Goal: Task Accomplishment & Management: Use online tool/utility

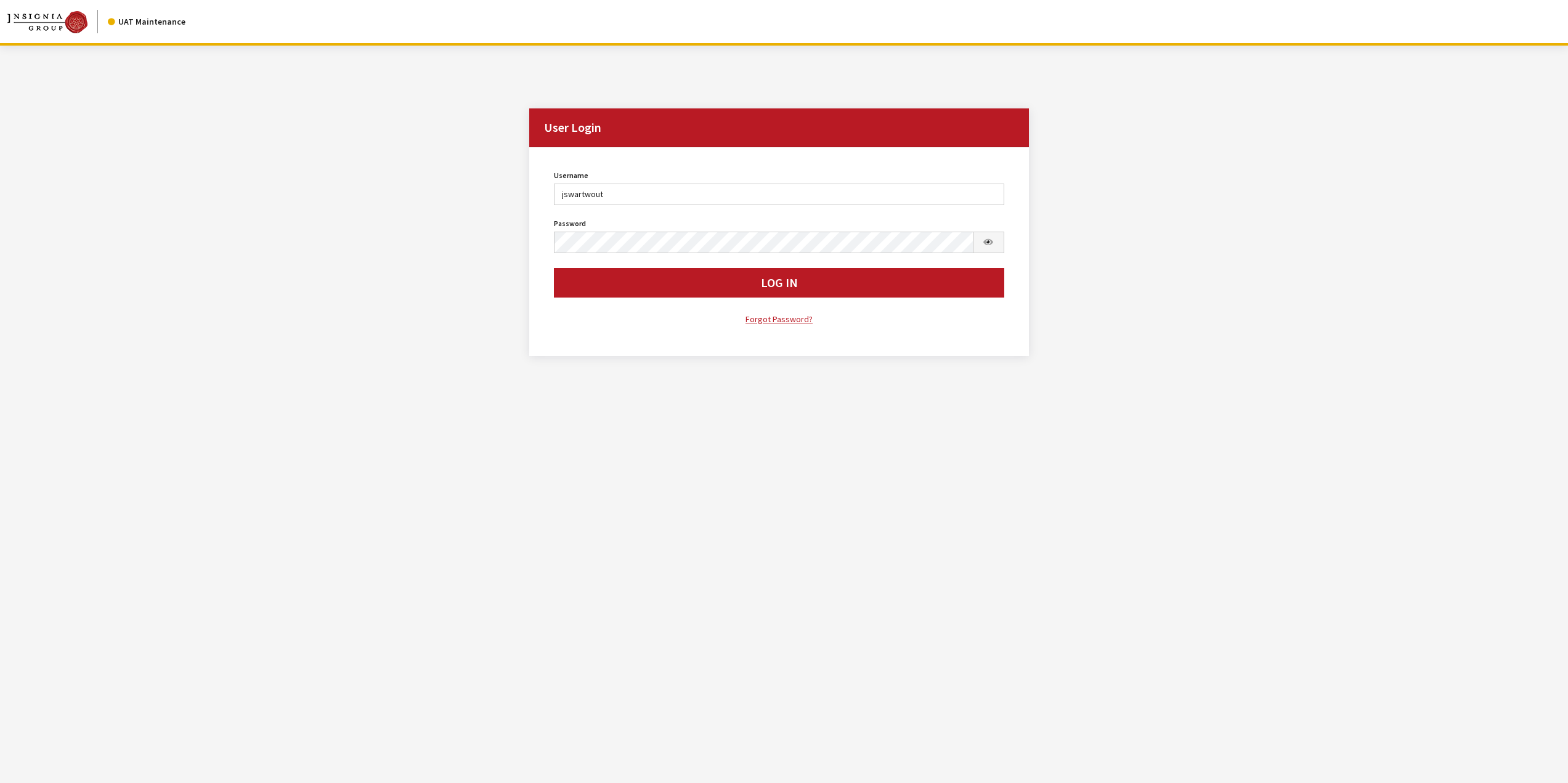
click at [755, 280] on button "Log In" at bounding box center [779, 282] width 450 height 30
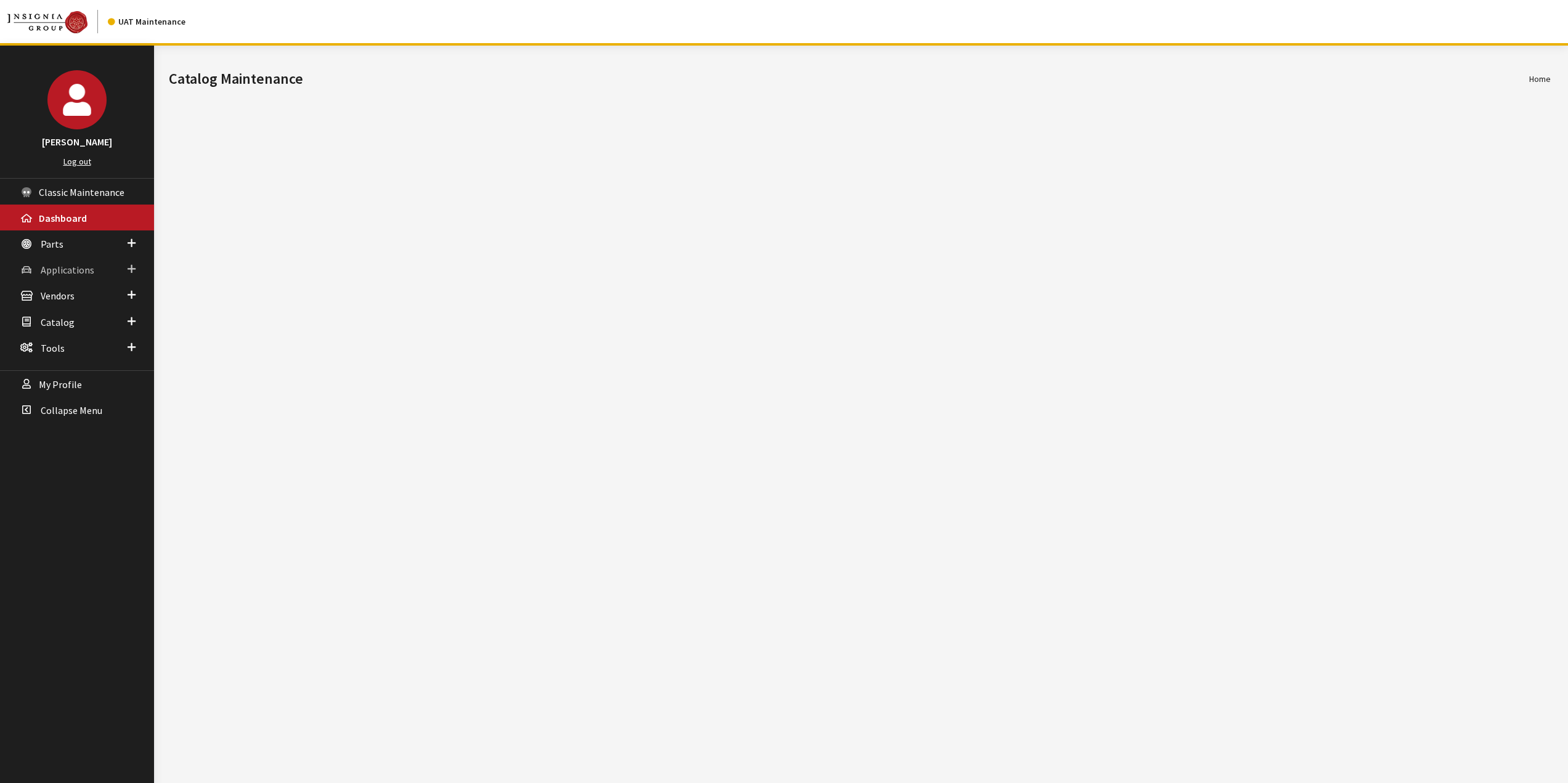
click at [63, 274] on span "Applications" at bounding box center [68, 269] width 54 height 12
click at [90, 322] on link "Application Search" at bounding box center [76, 317] width 154 height 23
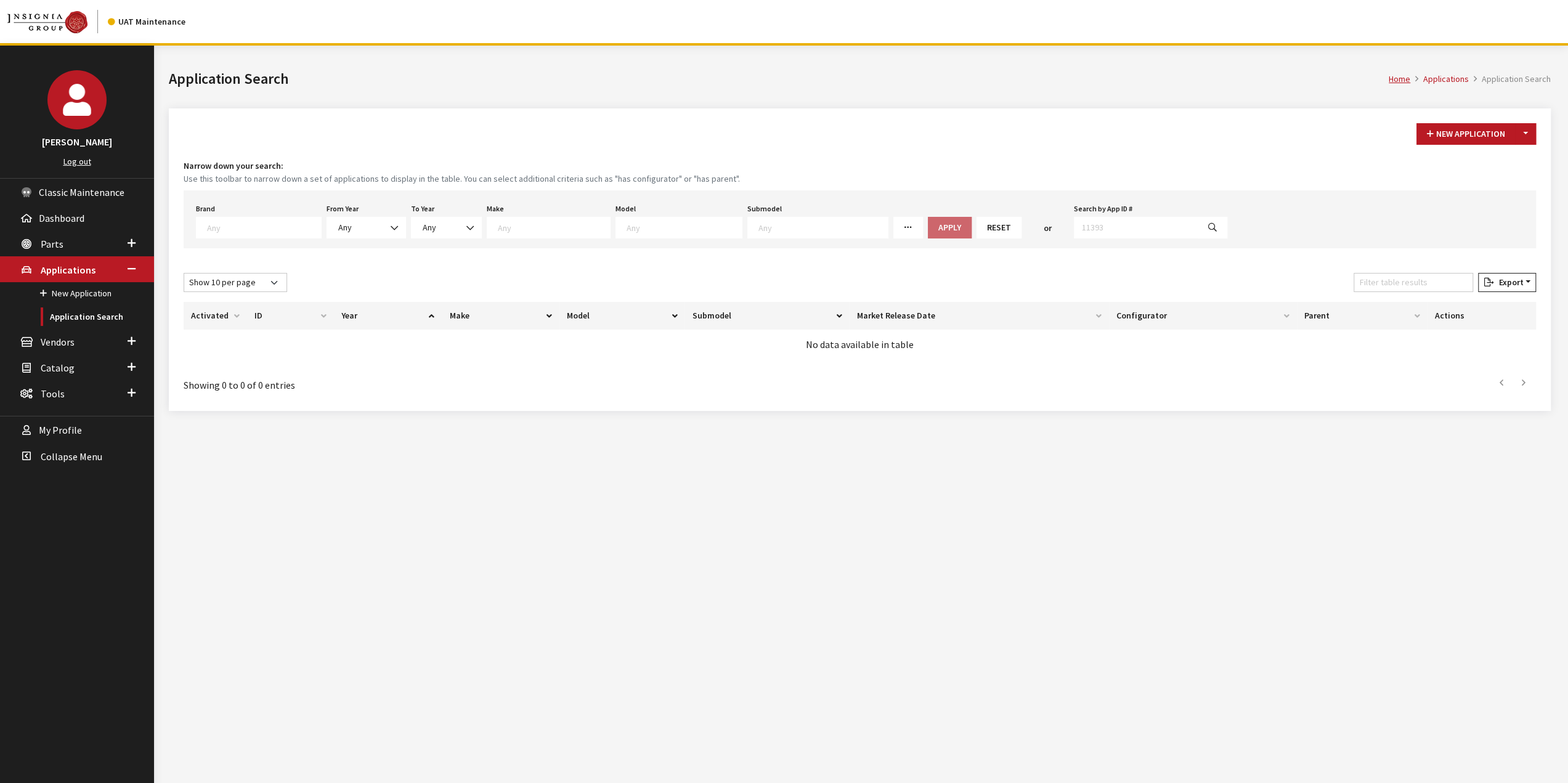
click at [269, 225] on textarea "Search" at bounding box center [263, 227] width 114 height 11
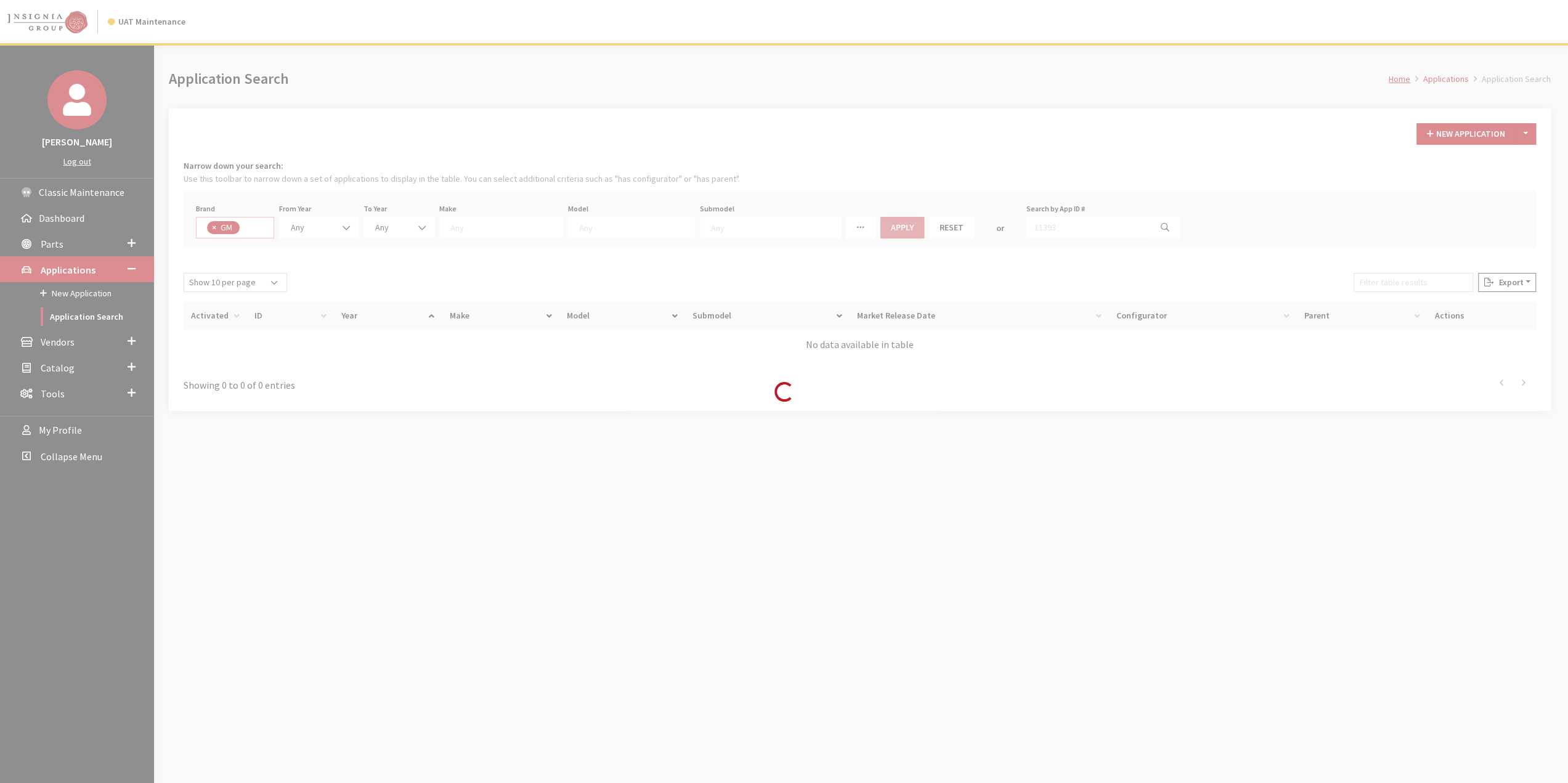
select select "1"
select select
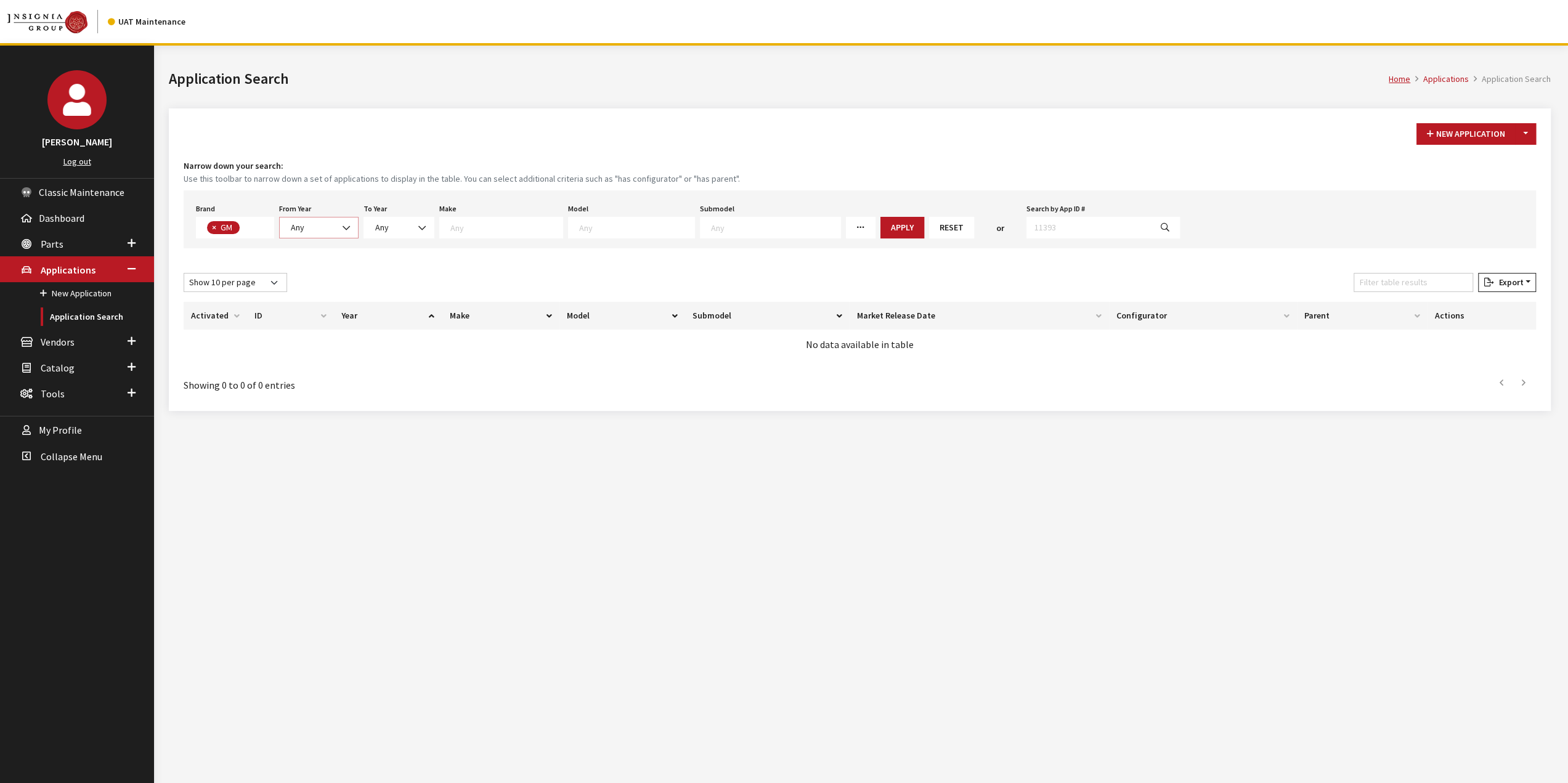
click at [342, 222] on b at bounding box center [342, 222] width 0 height 0
select select "2026"
select select
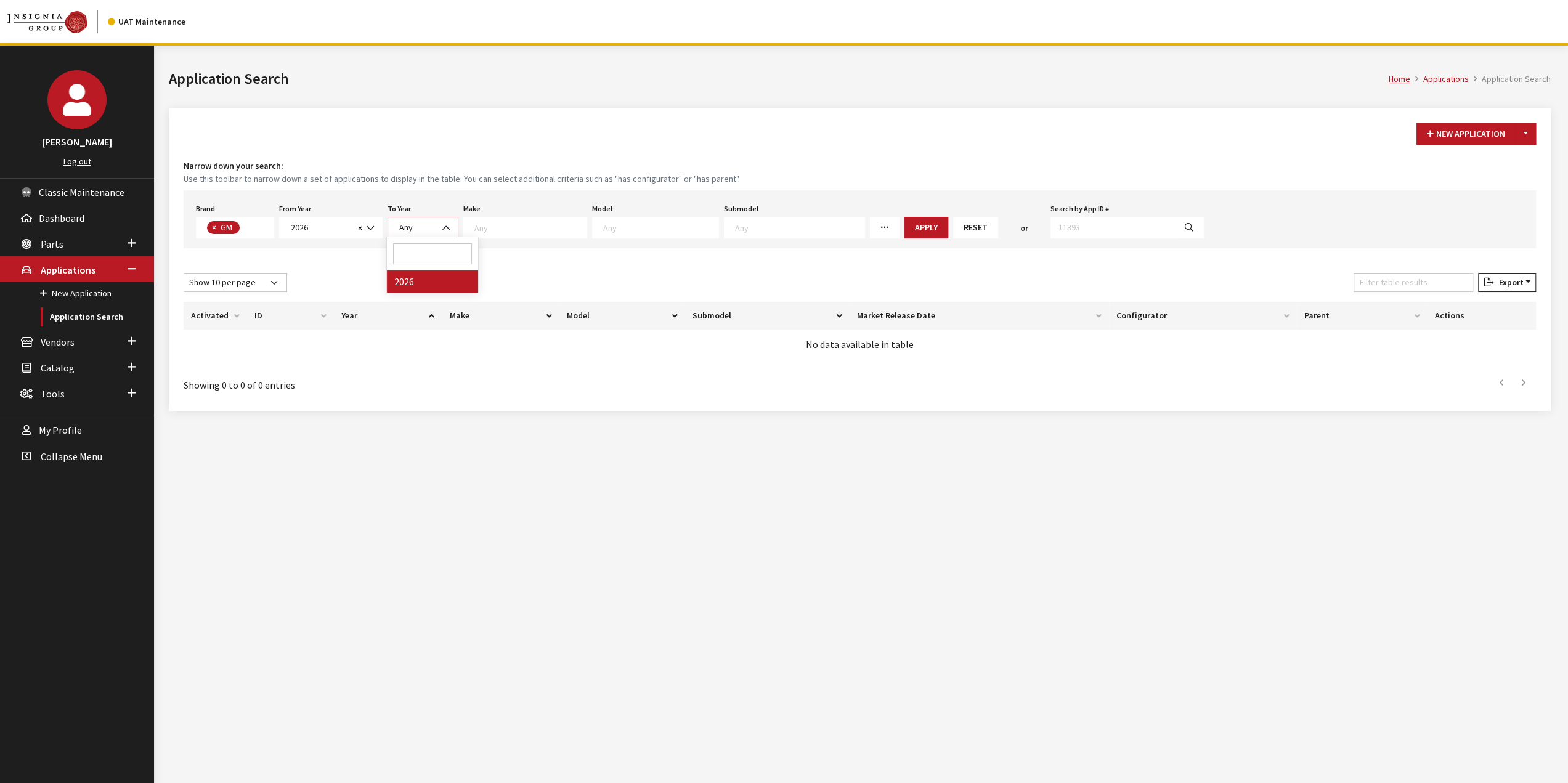
click at [424, 226] on span "Any" at bounding box center [422, 227] width 55 height 13
click at [525, 228] on textarea "Search" at bounding box center [530, 227] width 112 height 11
drag, startPoint x: 522, startPoint y: 249, endPoint x: 636, endPoint y: 225, distance: 116.5
select select "1"
select select
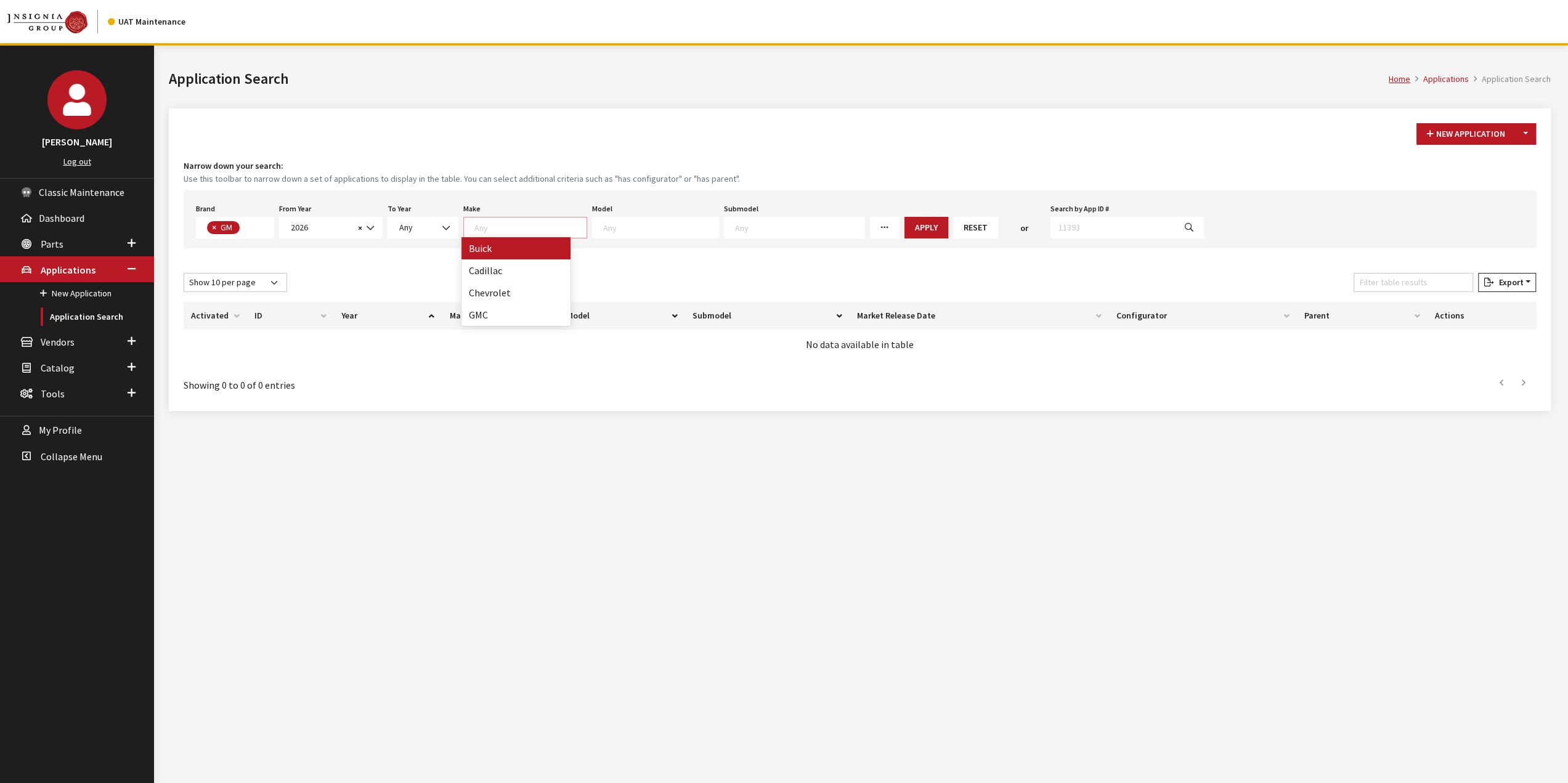
select select
click at [637, 224] on textarea "Search" at bounding box center [621, 227] width 116 height 11
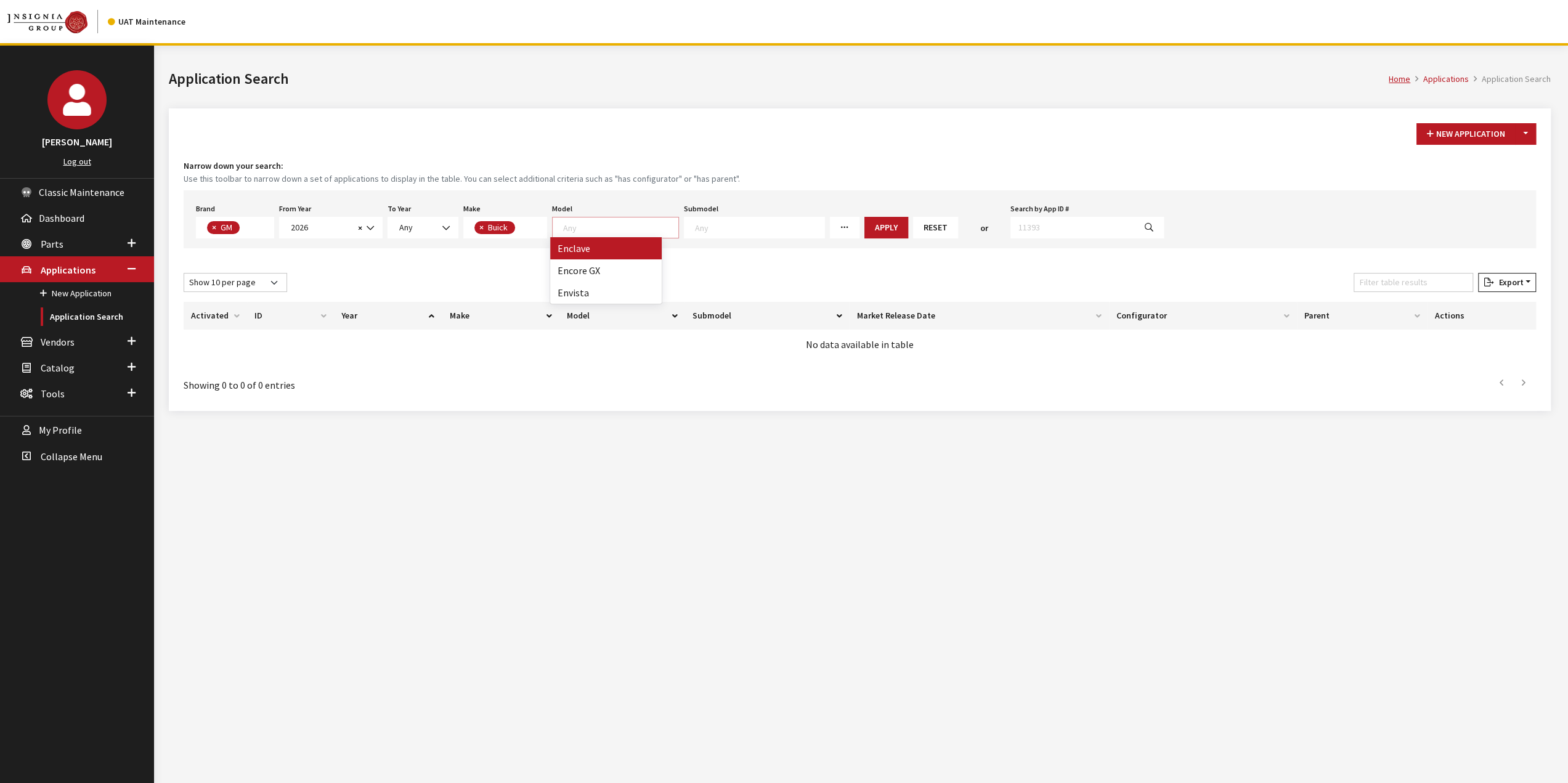
drag, startPoint x: 627, startPoint y: 247, endPoint x: 792, endPoint y: 247, distance: 165.0
select select "129"
select select
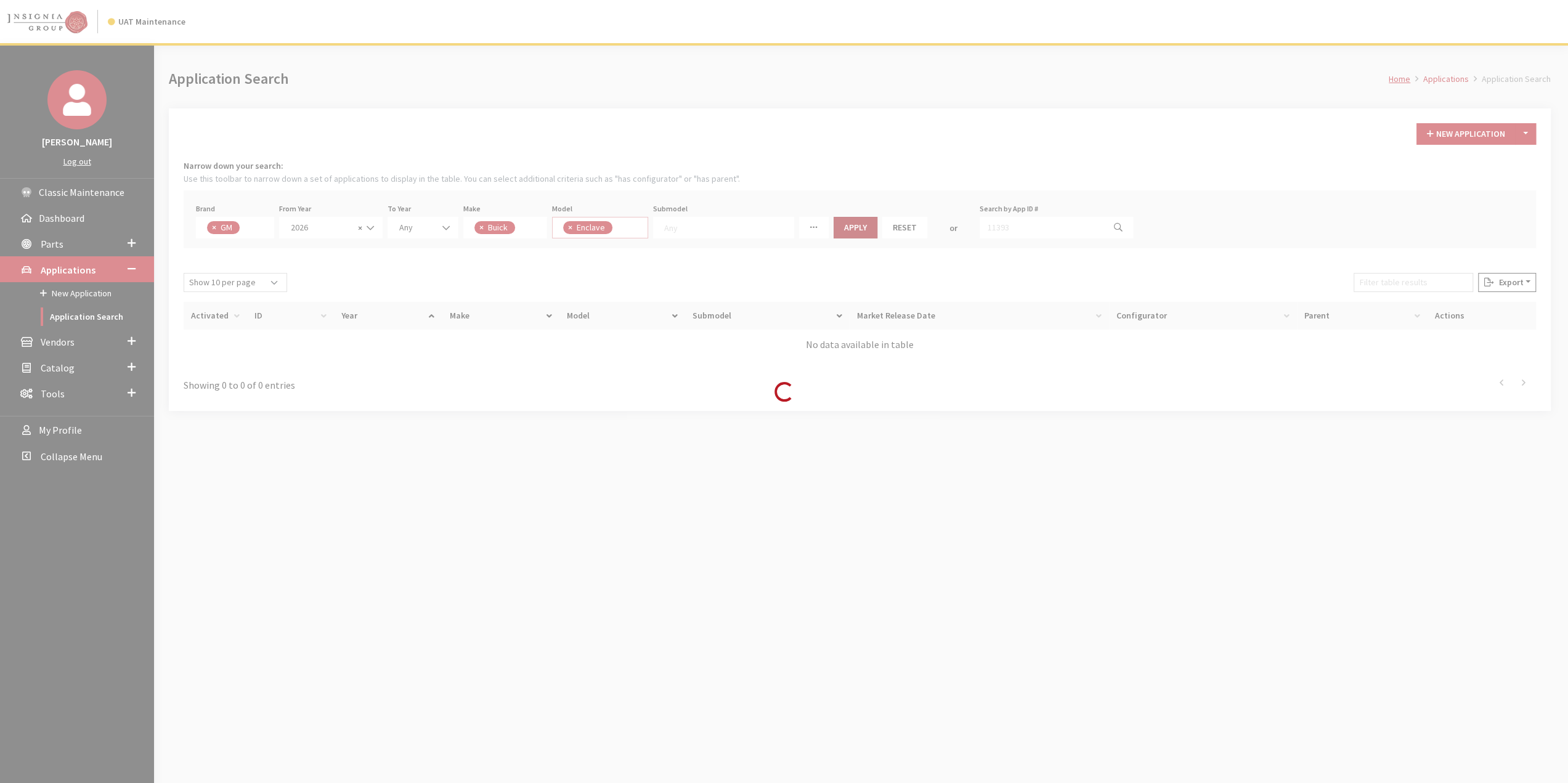
scroll to position [0, 0]
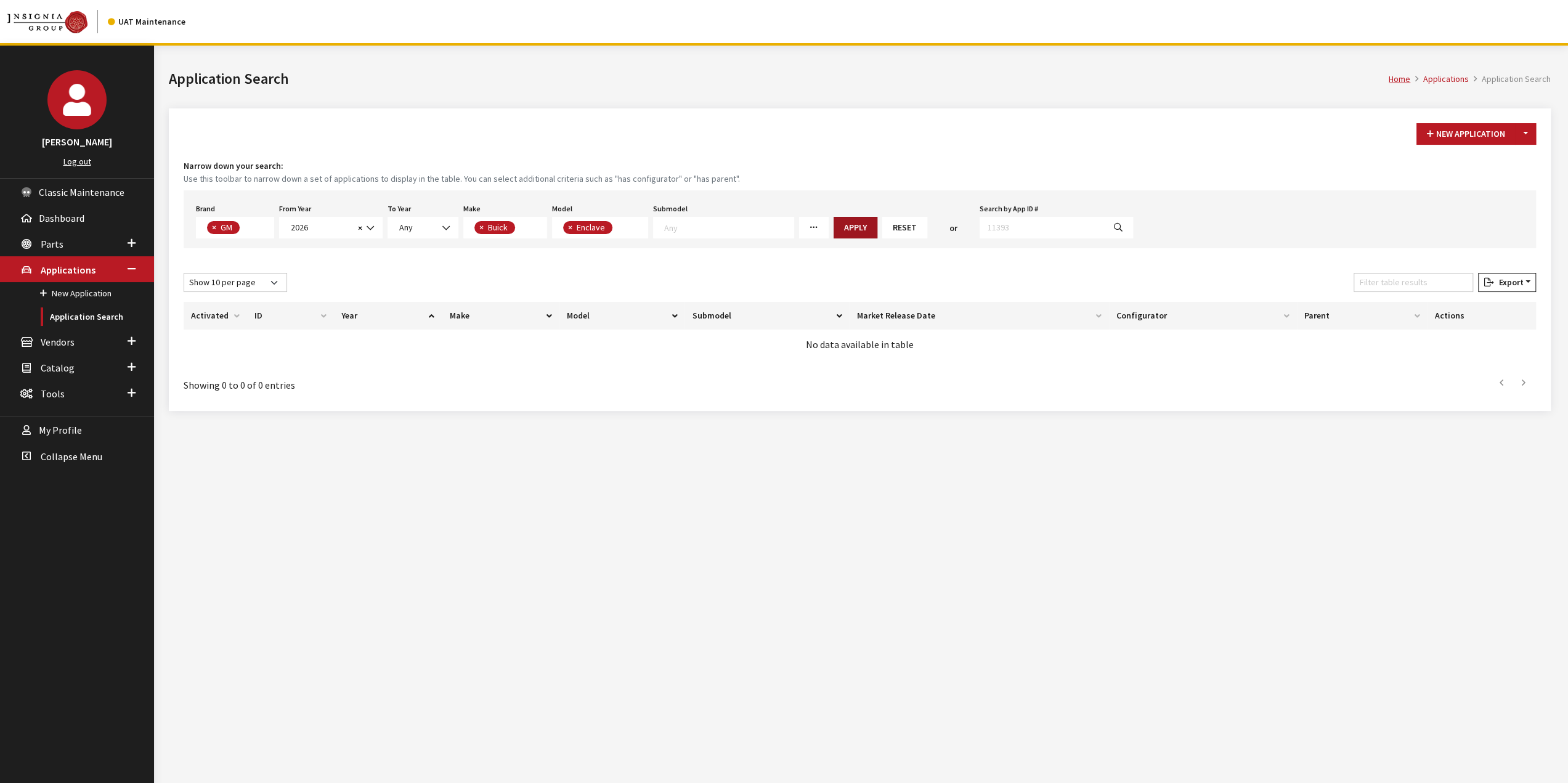
click at [836, 225] on button "Apply" at bounding box center [855, 227] width 43 height 22
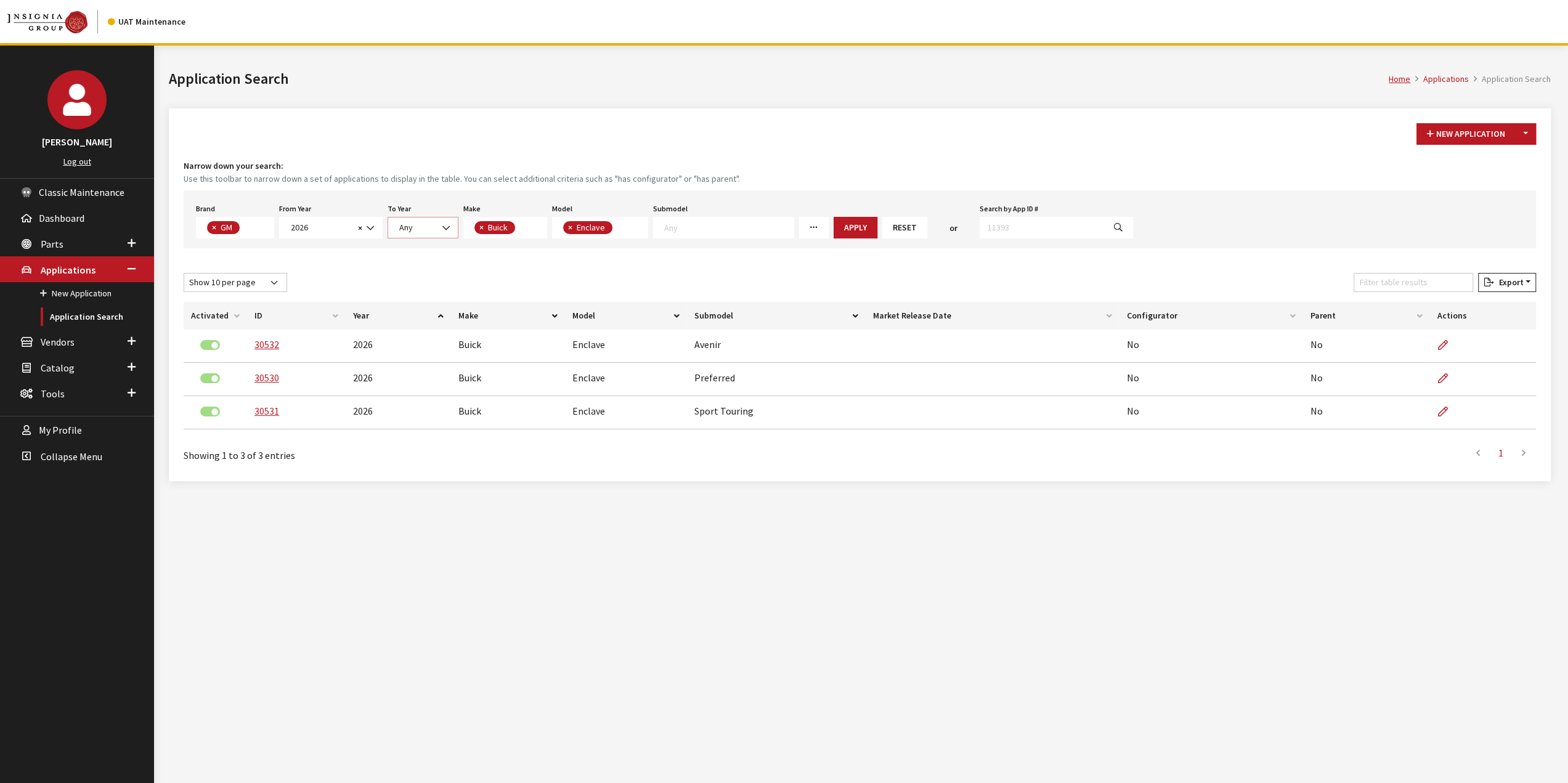
click at [426, 223] on span "Any" at bounding box center [422, 227] width 55 height 13
click at [324, 223] on span "2026" at bounding box center [320, 227] width 67 height 13
select select "2025"
select select
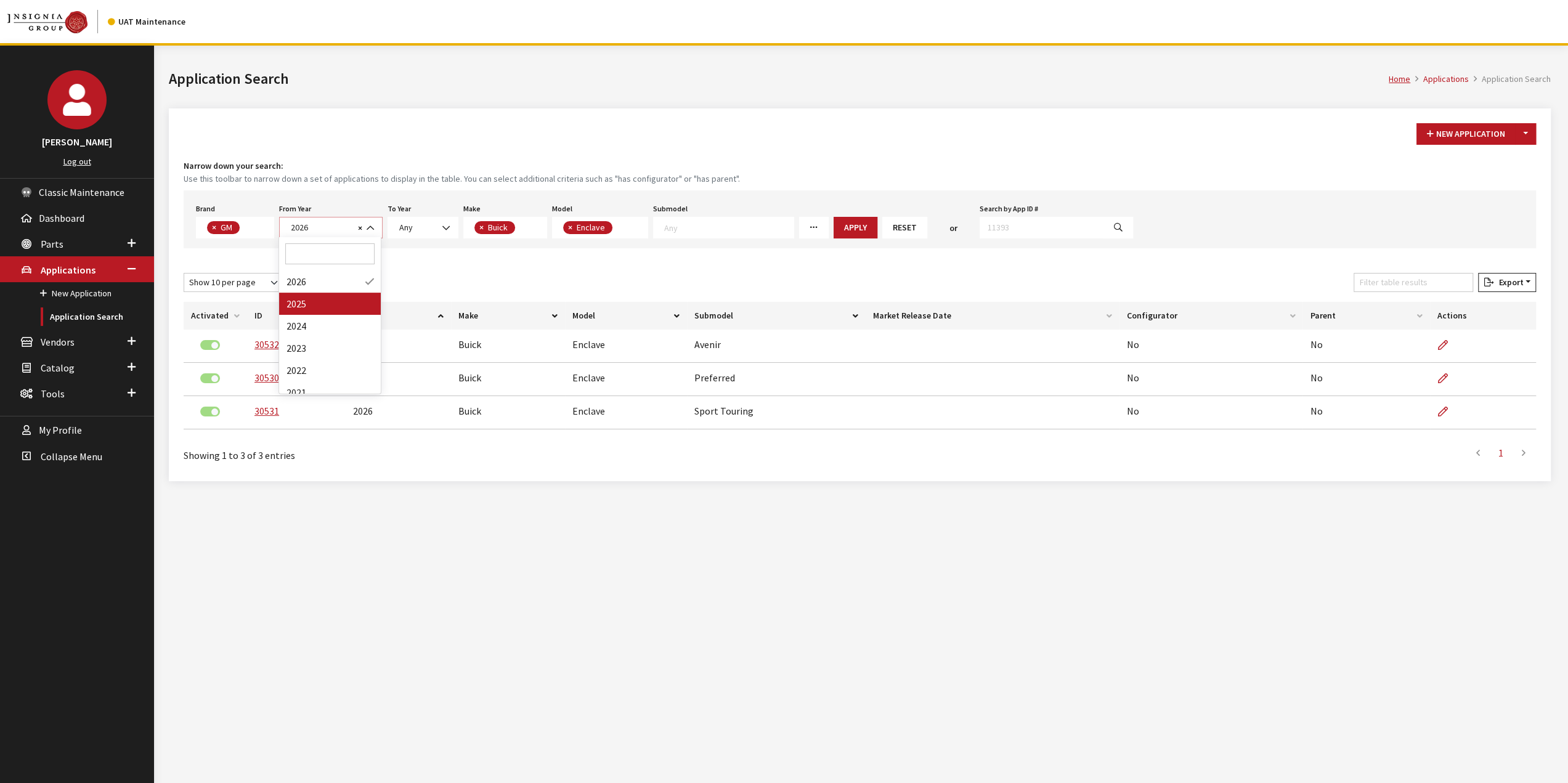
select select
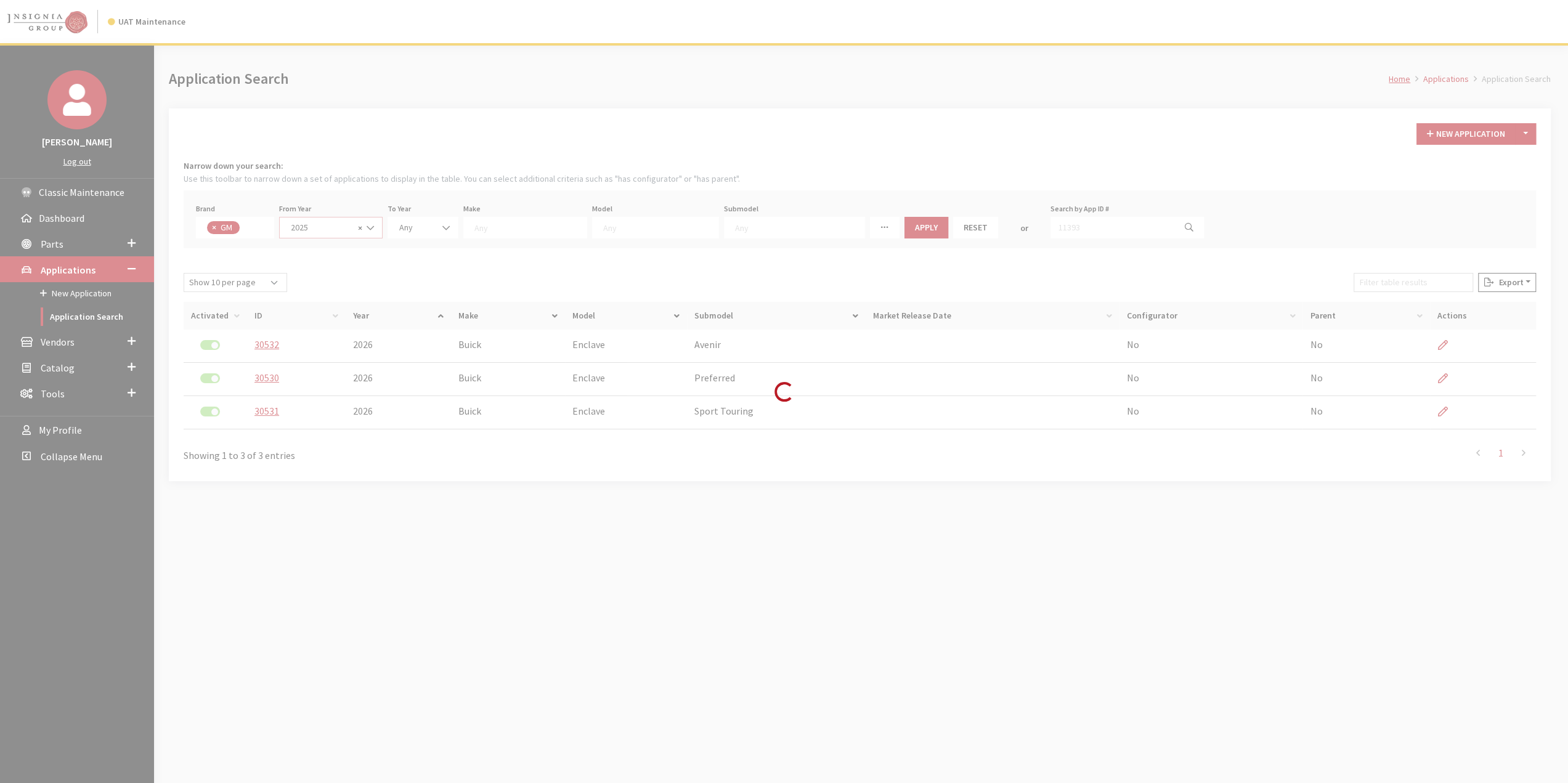
scroll to position [11, 0]
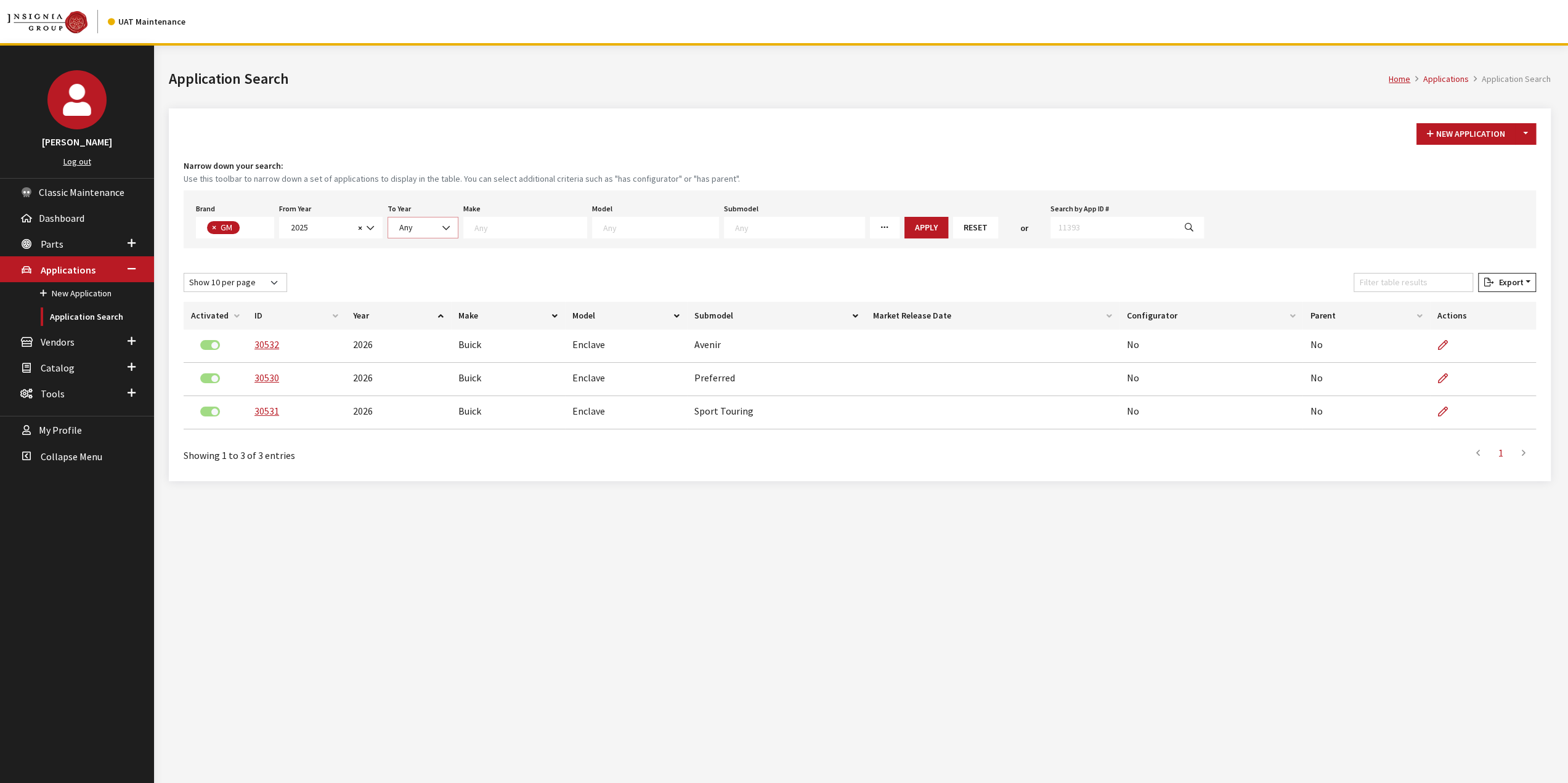
click at [437, 229] on span at bounding box center [447, 228] width 21 height 21
click at [516, 231] on textarea "Search" at bounding box center [530, 227] width 112 height 11
drag, startPoint x: 528, startPoint y: 247, endPoint x: 584, endPoint y: 232, distance: 58.0
select select "1"
select select
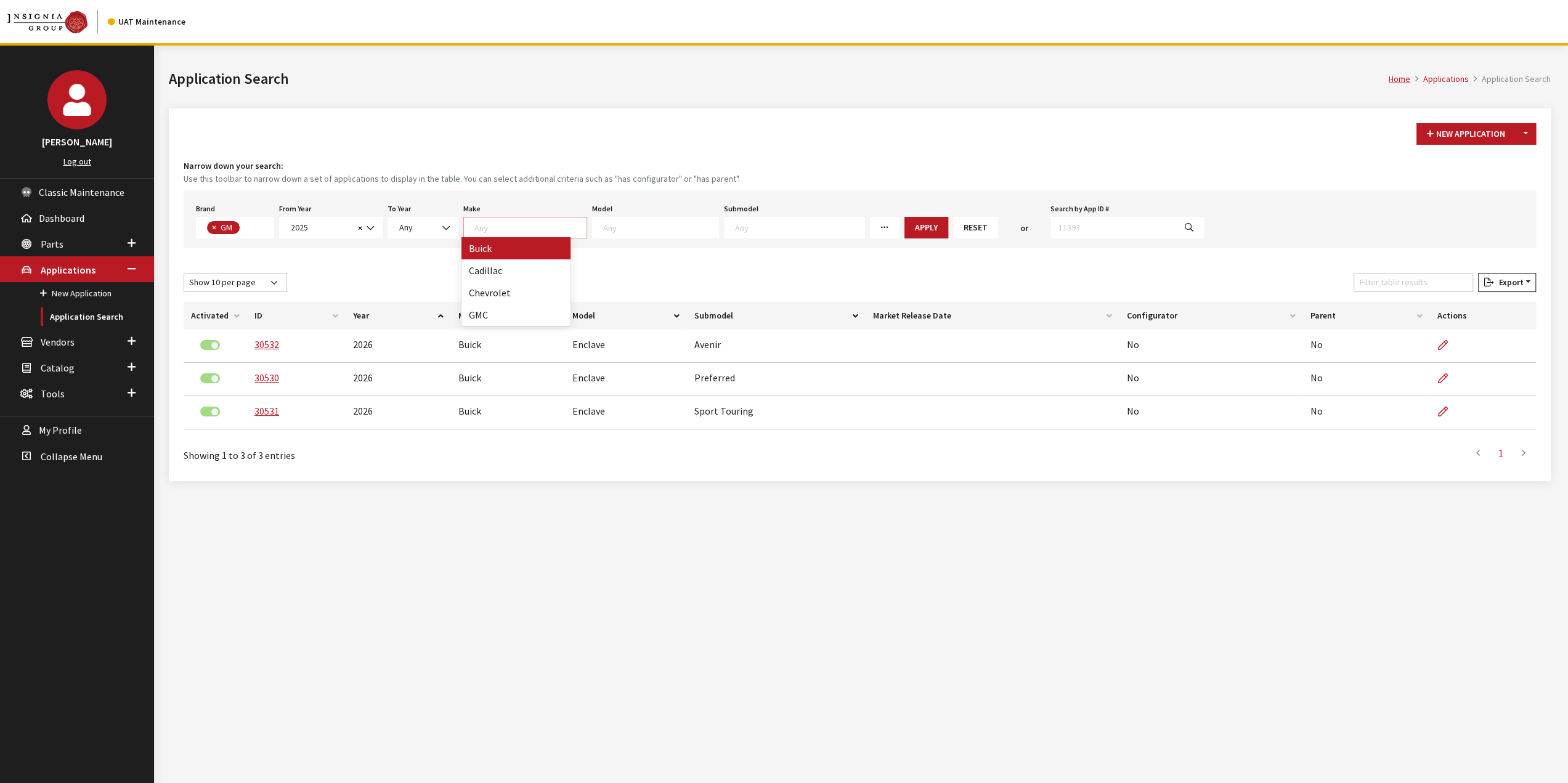
select select
click at [629, 227] on textarea "Search" at bounding box center [621, 227] width 116 height 11
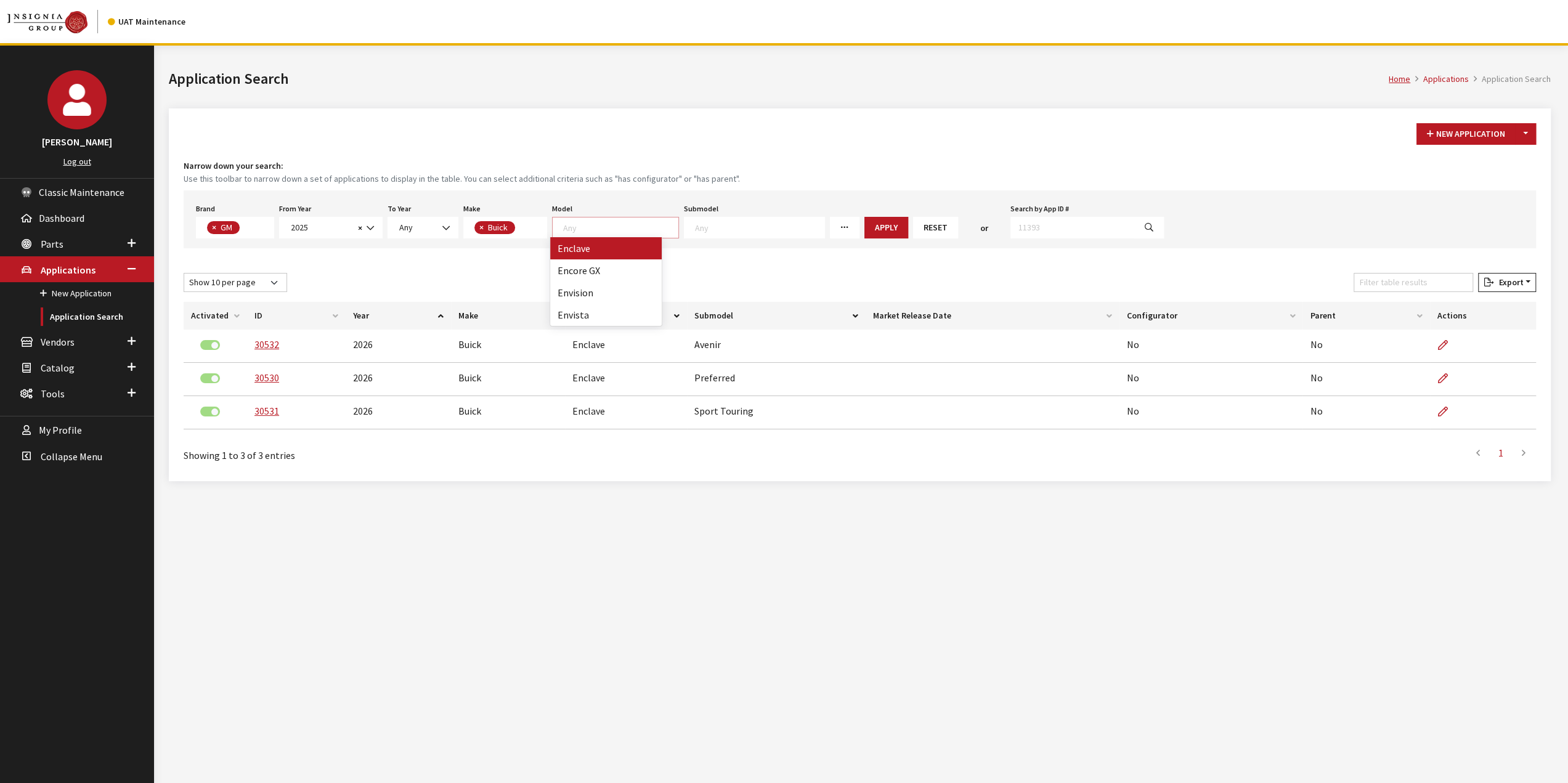
select select "129"
select select
click at [835, 231] on button "Apply" at bounding box center [855, 227] width 43 height 22
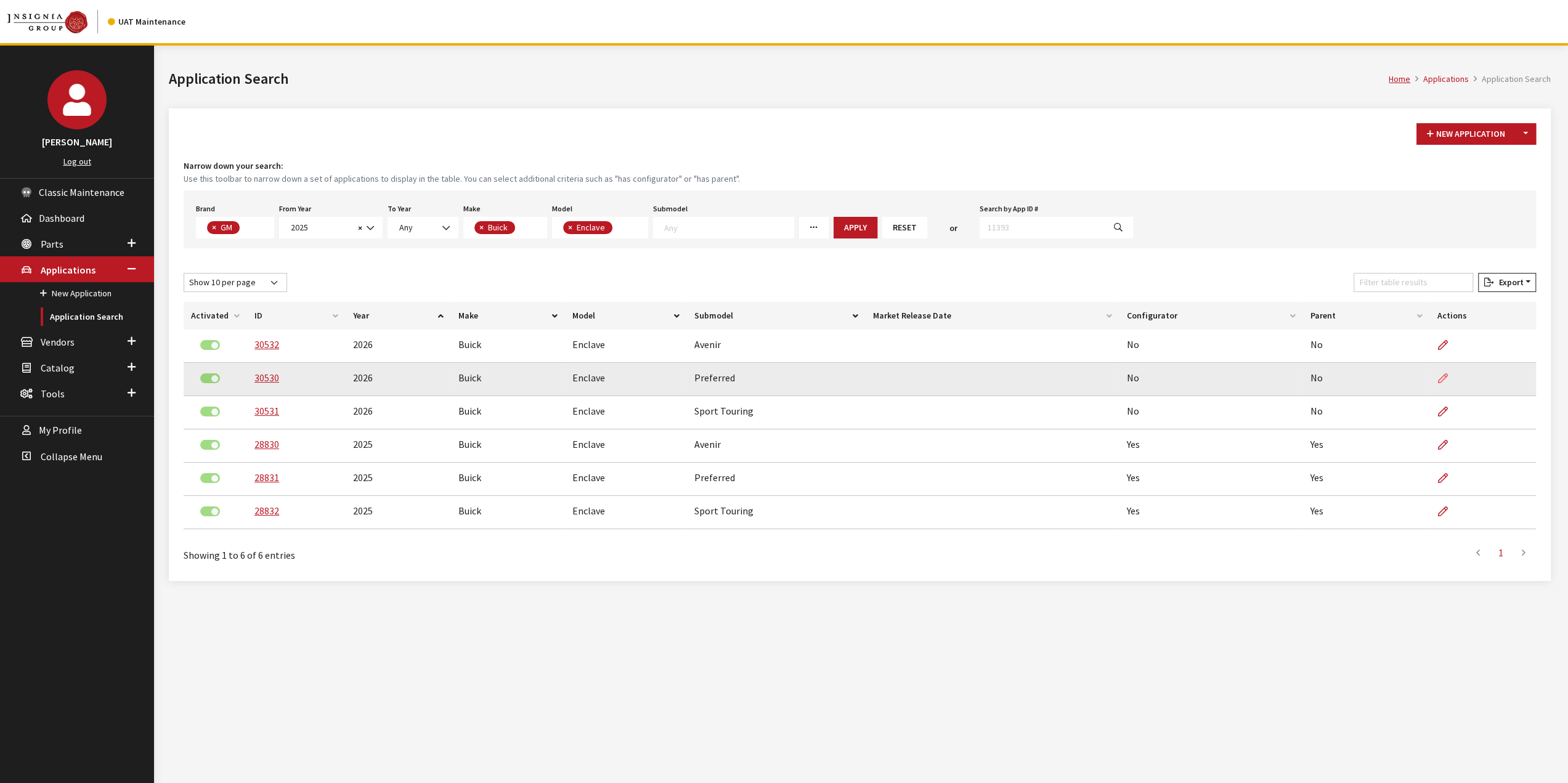
click at [1441, 376] on icon at bounding box center [1442, 378] width 10 height 10
